Goal: Information Seeking & Learning: Learn about a topic

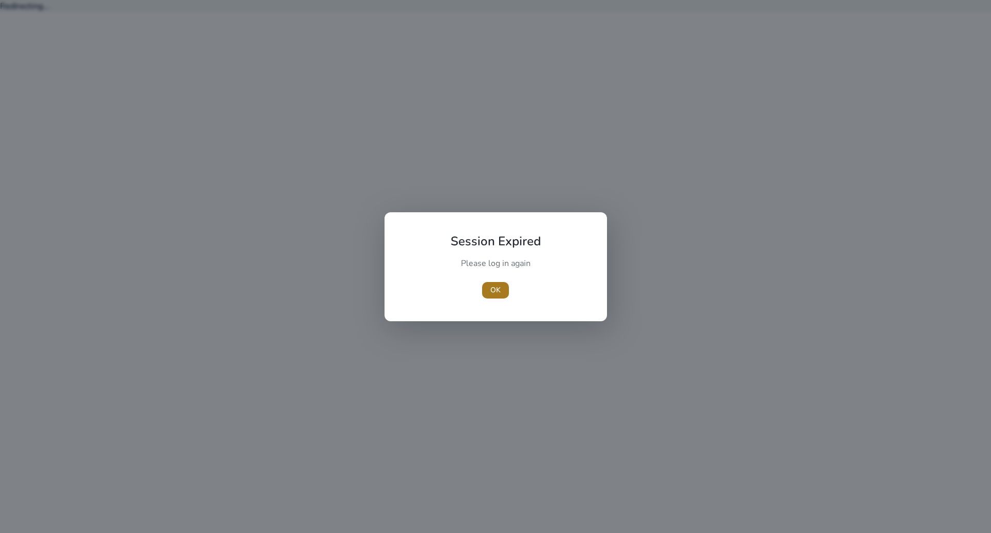
click at [502, 289] on span "button" at bounding box center [495, 290] width 27 height 25
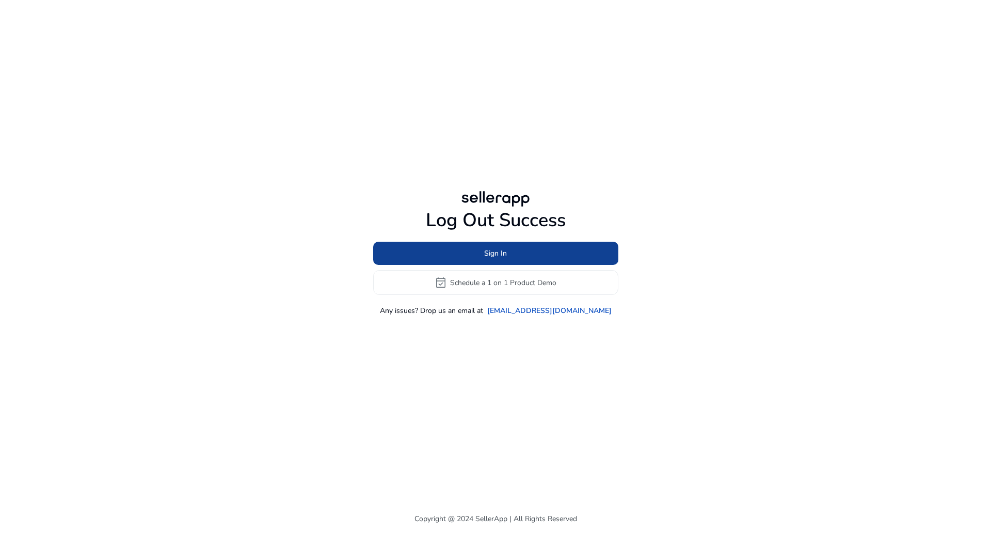
click at [508, 254] on span at bounding box center [495, 253] width 245 height 25
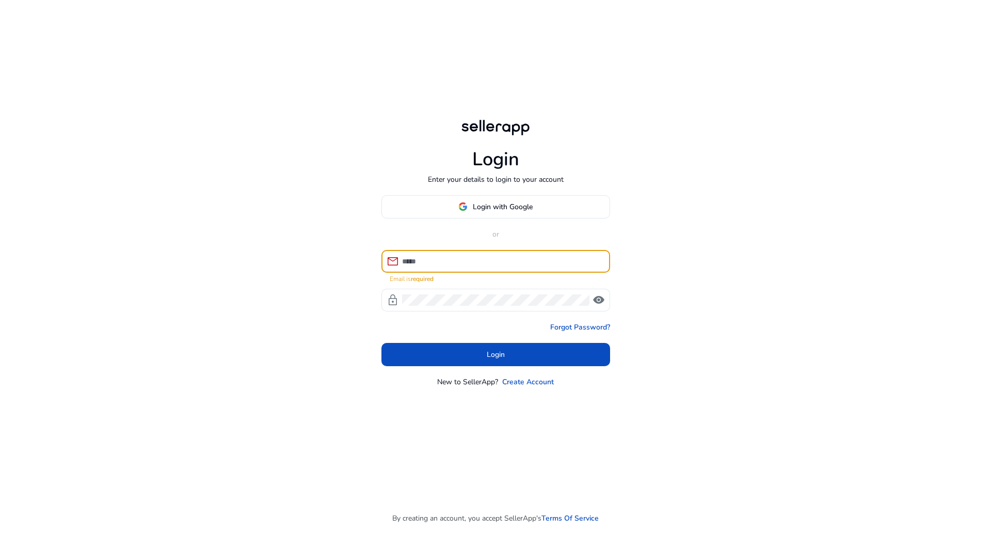
type input "**********"
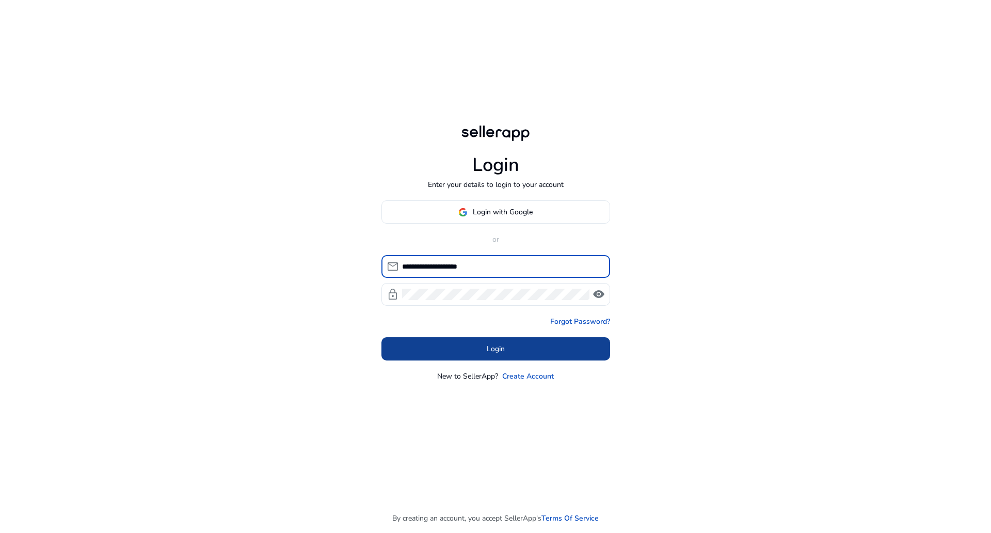
click at [525, 341] on span at bounding box center [496, 349] width 229 height 25
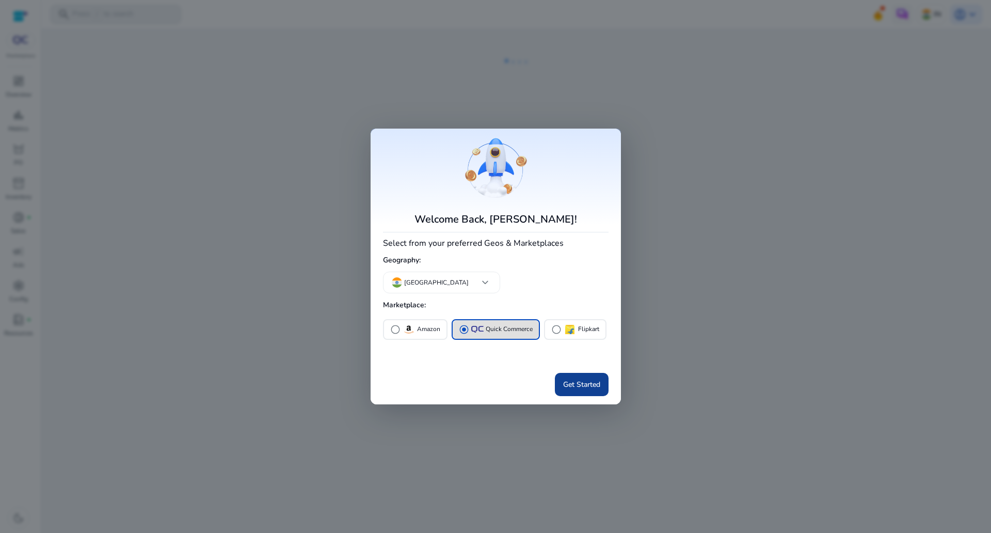
click at [594, 384] on span "Get Started" at bounding box center [581, 384] width 37 height 11
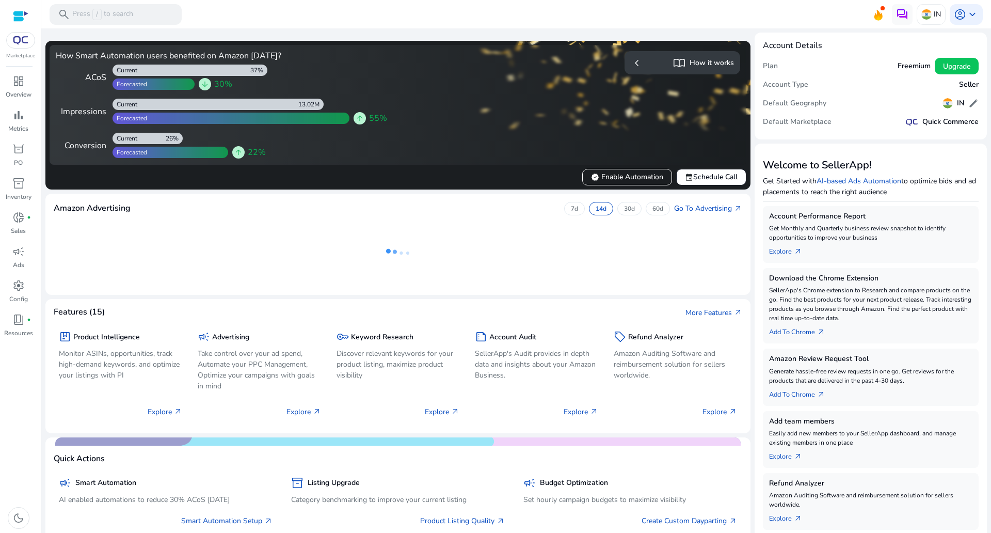
click at [13, 69] on div "Marketplace dashboard Overview bar_chart Metrics orders PO inventory_2 Inventor…" at bounding box center [20, 266] width 41 height 533
click at [19, 82] on span "dashboard" at bounding box center [18, 81] width 12 height 12
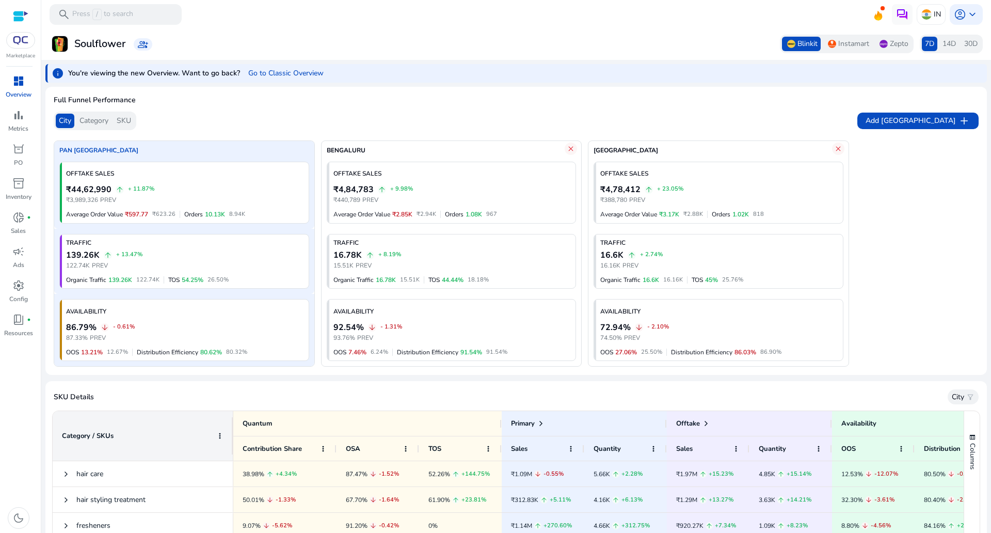
click at [125, 116] on span "SKU" at bounding box center [124, 121] width 14 height 10
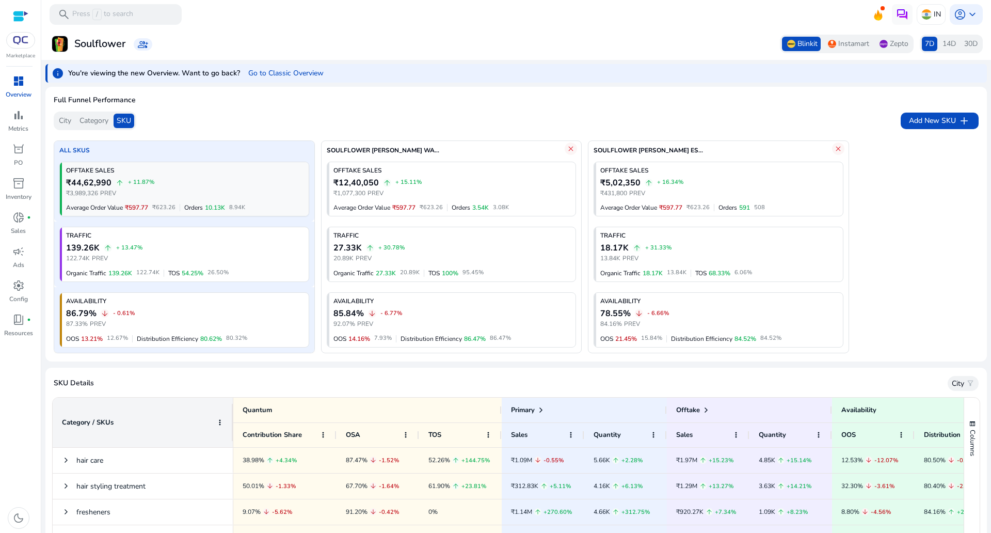
click at [281, 175] on div "OFFTAKE SALES ₹44,62,990 arrow_upward + 11.87% ₹3,989,326 PREV Average Order Va…" at bounding box center [184, 189] width 249 height 54
click at [221, 176] on div "OFFTAKE SALES ₹44,62,990 arrow_upward + 11.87% ₹3,989,326 PREV Average Order Va…" at bounding box center [184, 189] width 249 height 54
click at [163, 171] on div "OFFTAKE SALES" at bounding box center [185, 170] width 239 height 8
click at [254, 169] on div "OFFTAKE SALES" at bounding box center [185, 170] width 239 height 8
click at [275, 171] on div "OFFTAKE SALES" at bounding box center [185, 170] width 239 height 8
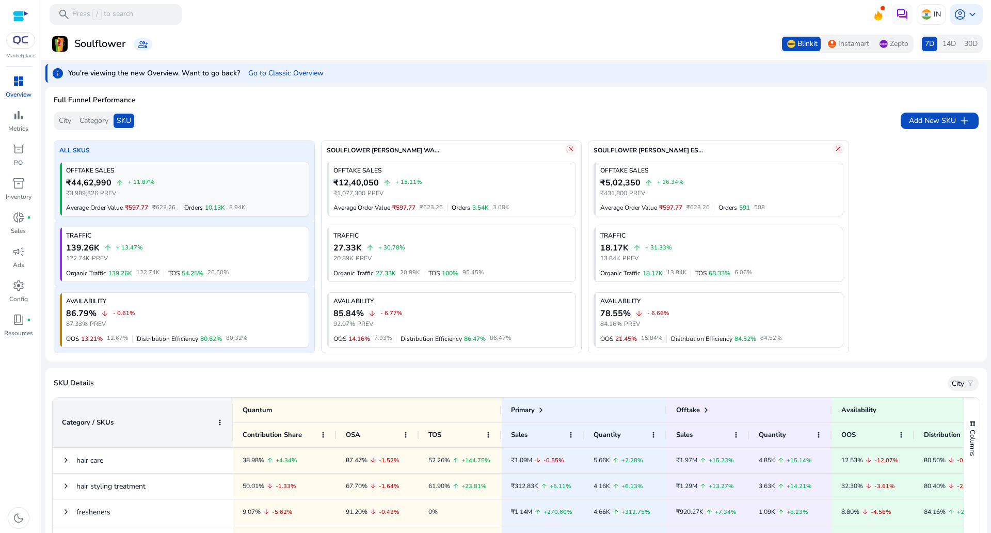
drag, startPoint x: 294, startPoint y: 168, endPoint x: 238, endPoint y: 164, distance: 55.9
click at [290, 168] on div "OFFTAKE SALES" at bounding box center [185, 170] width 239 height 8
click at [59, 121] on span "City" at bounding box center [65, 121] width 12 height 10
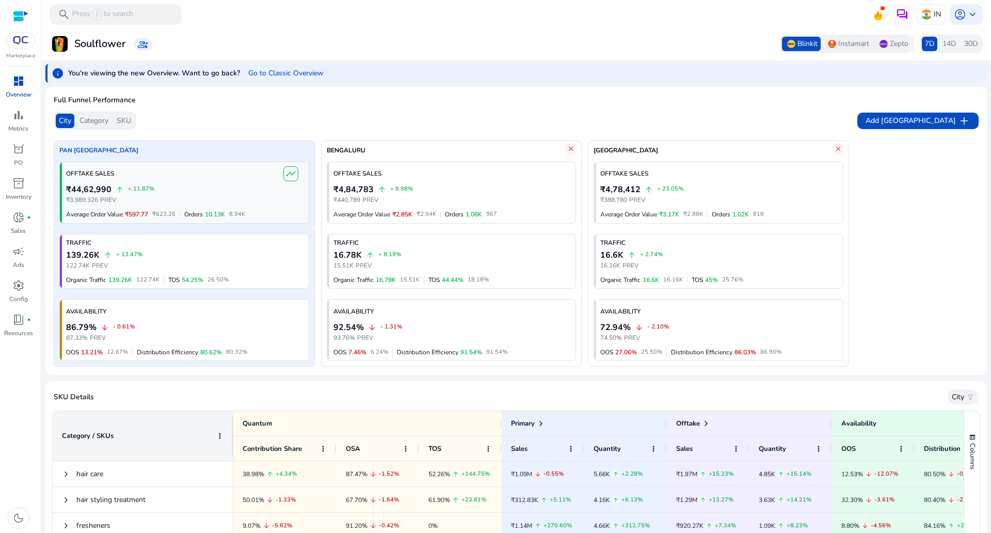
click at [291, 180] on span "timeline" at bounding box center [290, 173] width 15 height 15
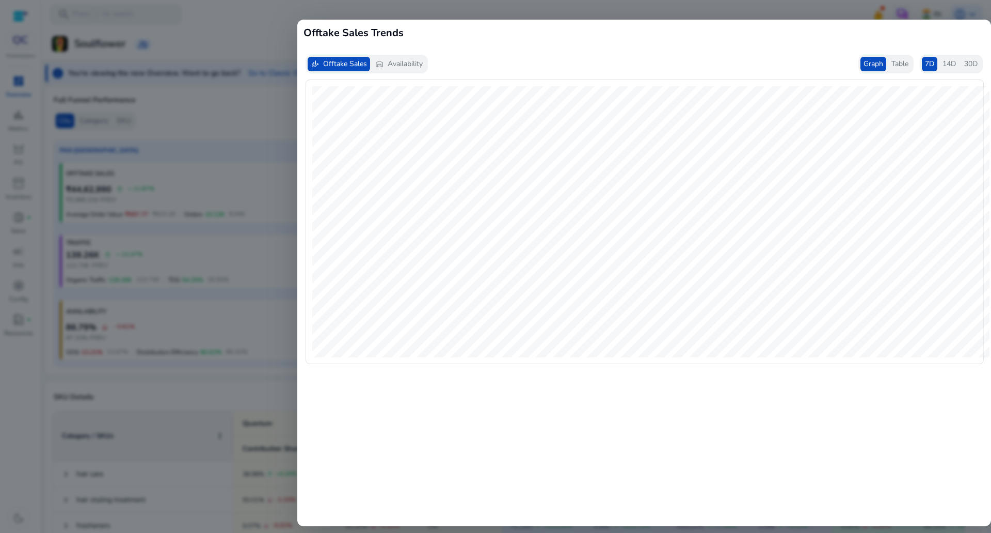
click at [237, 41] on div at bounding box center [495, 266] width 991 height 533
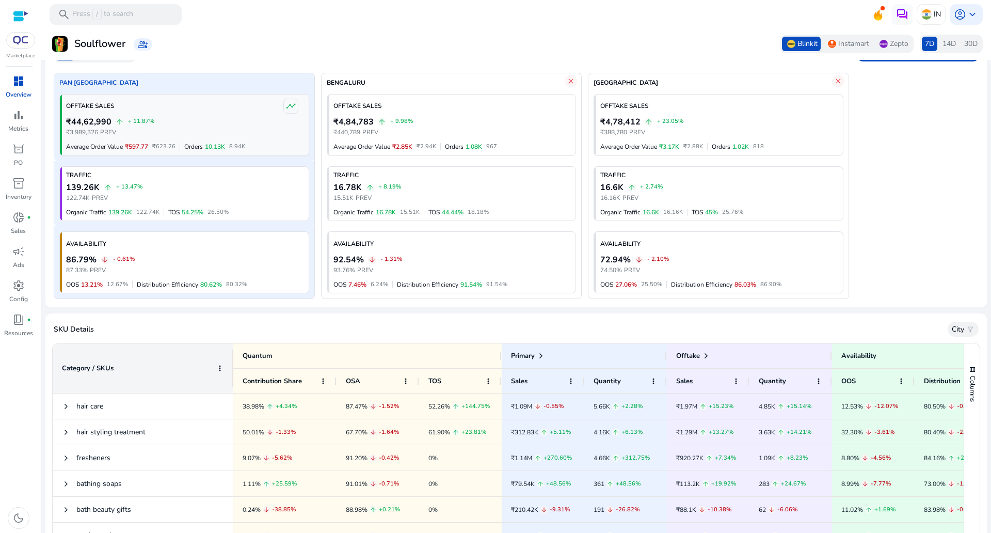
scroll to position [194, 0]
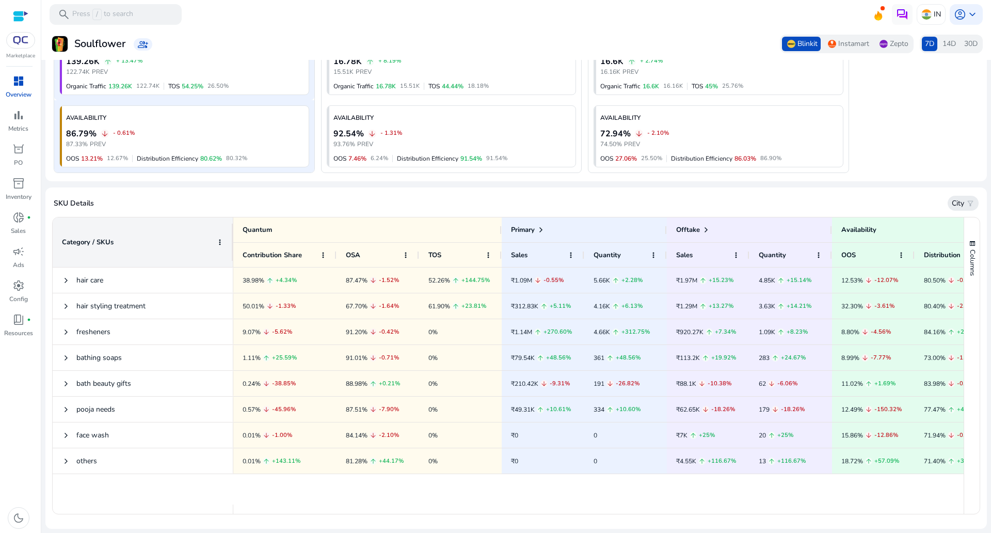
click at [967, 202] on span "filter_alt" at bounding box center [971, 203] width 8 height 8
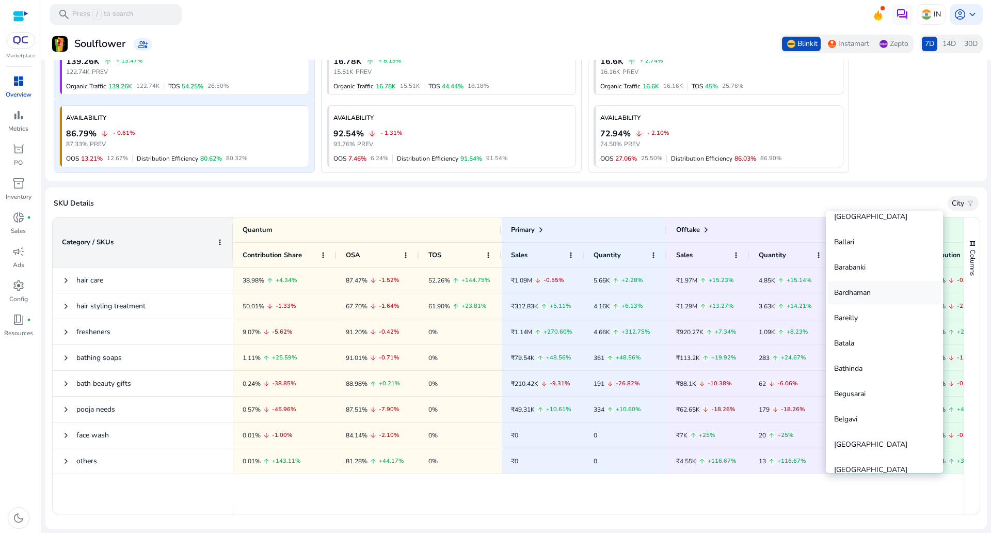
scroll to position [452, 0]
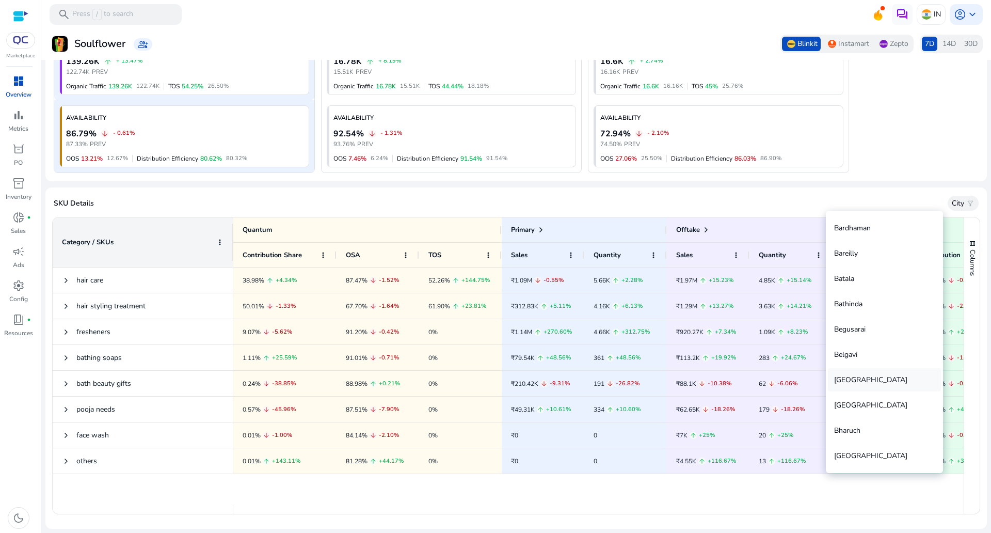
click at [877, 376] on div "[GEOGRAPHIC_DATA]" at bounding box center [884, 379] width 113 height 23
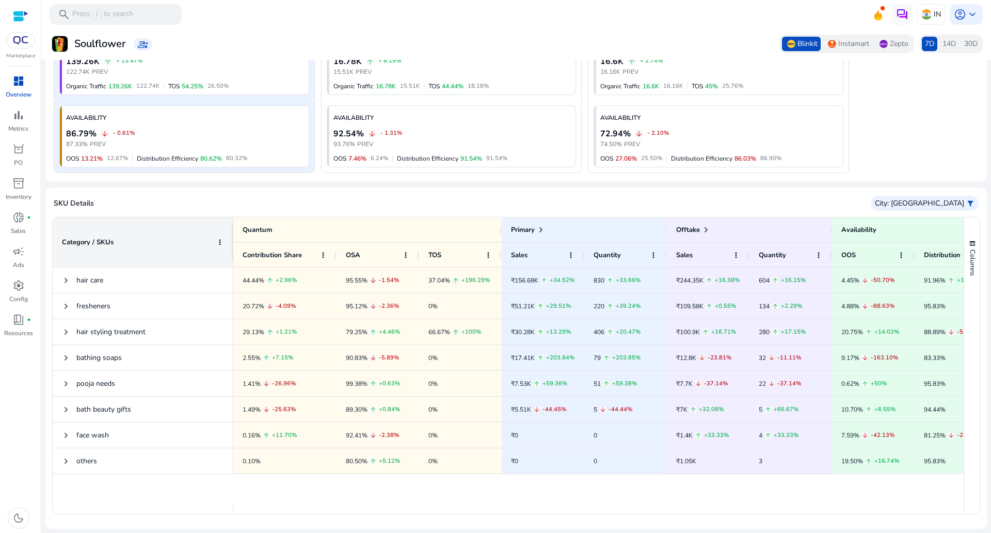
scroll to position [258, 0]
